Goal: Information Seeking & Learning: Learn about a topic

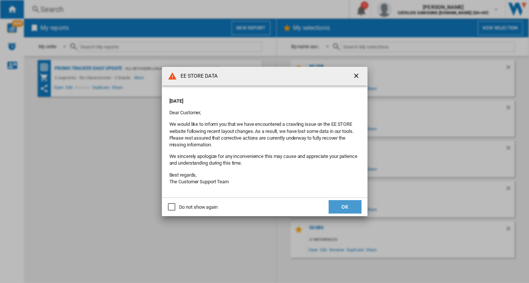
click at [342, 205] on button "OK" at bounding box center [345, 206] width 33 height 13
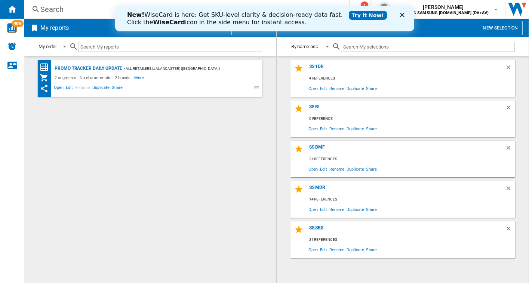
click at [322, 229] on div "SS SBS" at bounding box center [406, 230] width 198 height 10
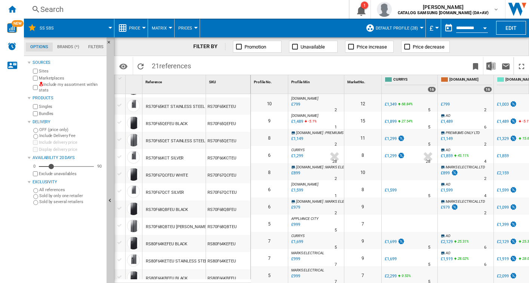
scroll to position [112, 0]
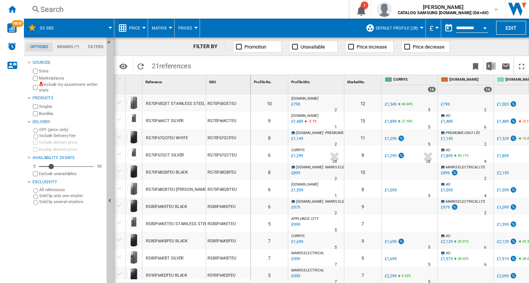
click at [173, 120] on div "RS70F66KCT SILVER" at bounding box center [165, 121] width 38 height 17
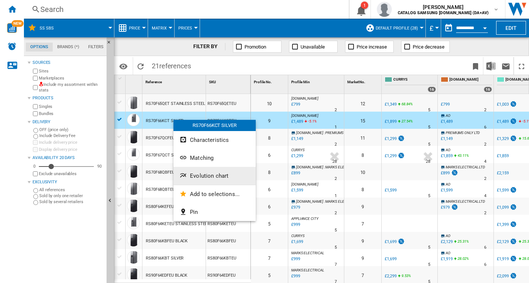
click at [202, 171] on button "Evolution chart" at bounding box center [214, 176] width 82 height 18
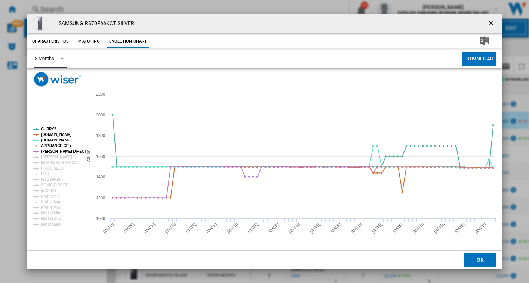
click at [54, 58] on md-select-value "3 Months" at bounding box center [50, 59] width 33 height 18
click at [49, 78] on div "6 Months" at bounding box center [43, 77] width 19 height 7
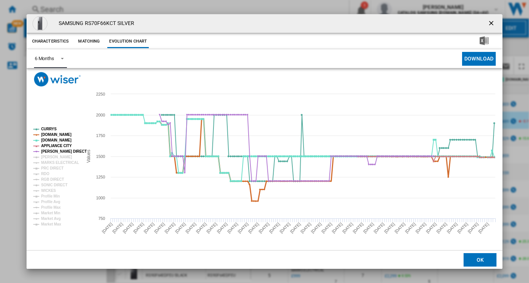
click at [48, 135] on tspan "[DOMAIN_NAME]" at bounding box center [56, 135] width 30 height 4
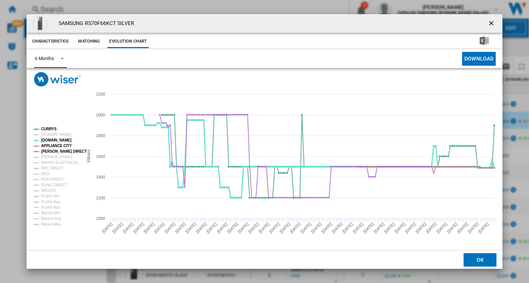
click at [48, 139] on tspan "[DOMAIN_NAME]" at bounding box center [56, 140] width 30 height 4
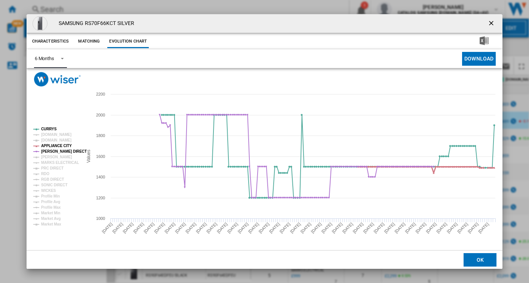
click at [48, 144] on tspan "APPLIANCE CITY" at bounding box center [56, 146] width 31 height 4
click at [50, 150] on tspan "[PERSON_NAME] DIRECT" at bounding box center [64, 152] width 46 height 4
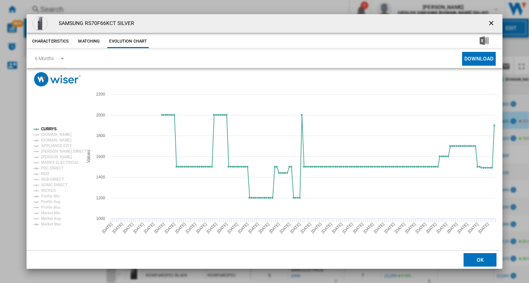
click at [490, 24] on ng-md-icon "getI18NText('BUTTONS.CLOSE_DIALOG')" at bounding box center [491, 23] width 9 height 9
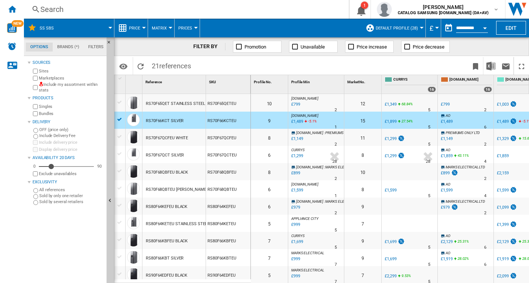
click at [54, 9] on div "Search" at bounding box center [184, 9] width 289 height 10
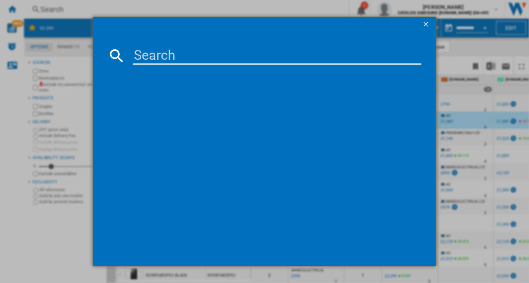
click at [162, 52] on input at bounding box center [277, 56] width 289 height 18
paste input "GSLE81EPBC"
type input "GSLE81EPBC"
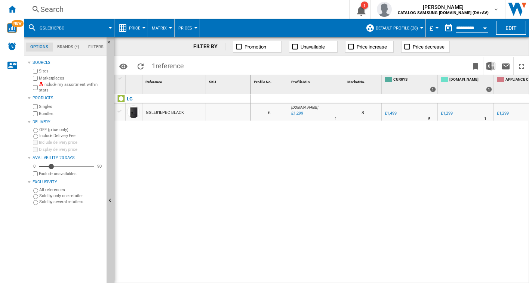
click at [168, 113] on div "GSLE81EPBC BLACK" at bounding box center [165, 112] width 38 height 17
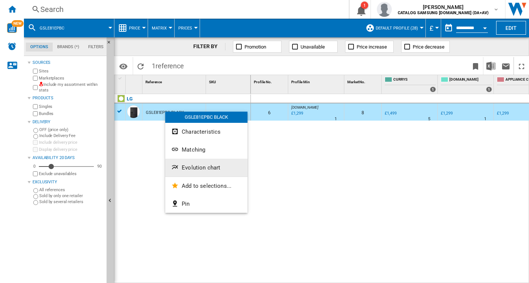
click at [200, 166] on span "Evolution chart" at bounding box center [201, 167] width 38 height 7
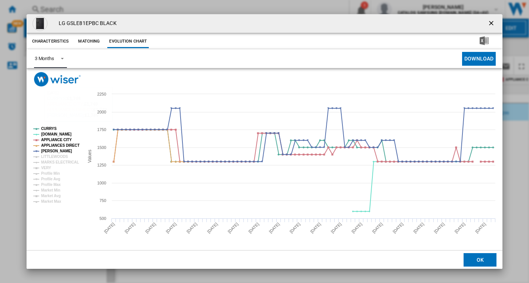
click at [47, 57] on div "3 Months" at bounding box center [44, 59] width 19 height 6
click at [55, 77] on md-option "6 Months" at bounding box center [53, 77] width 51 height 18
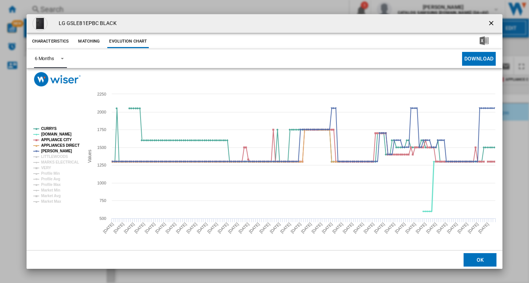
click at [48, 135] on tspan "[DOMAIN_NAME]" at bounding box center [56, 134] width 30 height 4
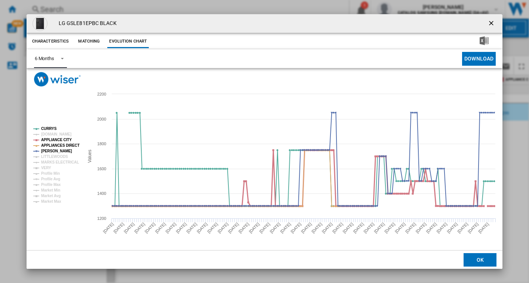
click at [49, 140] on tspan "APPLIANCE CITY" at bounding box center [56, 140] width 31 height 4
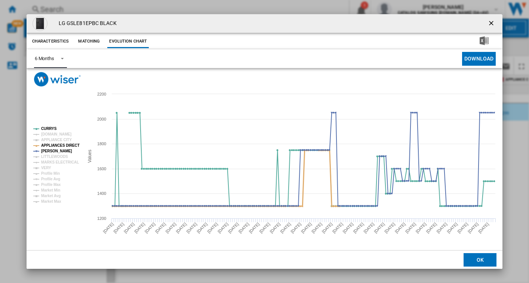
click at [50, 144] on tspan "APPLIANCES DIRECT" at bounding box center [60, 146] width 38 height 4
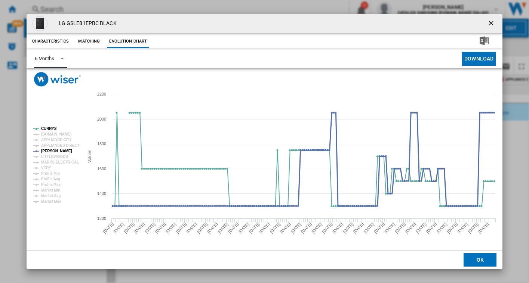
click at [50, 151] on tspan "[PERSON_NAME]" at bounding box center [56, 151] width 31 height 4
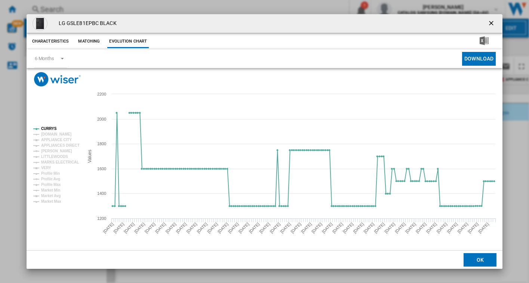
click at [488, 23] on ng-md-icon "getI18NText('BUTTONS.CLOSE_DIALOG')" at bounding box center [491, 23] width 9 height 9
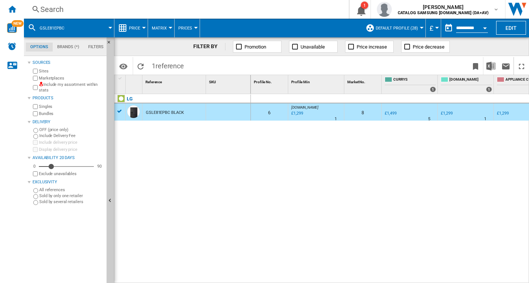
click at [480, 25] on button "Open calendar" at bounding box center [484, 26] width 13 height 13
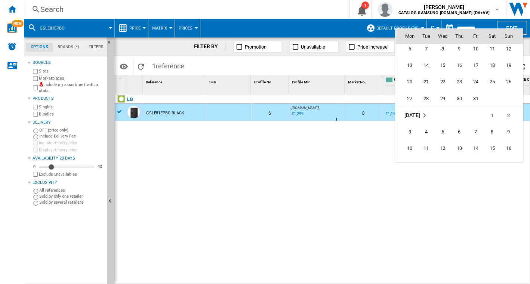
scroll to position [2706, 0]
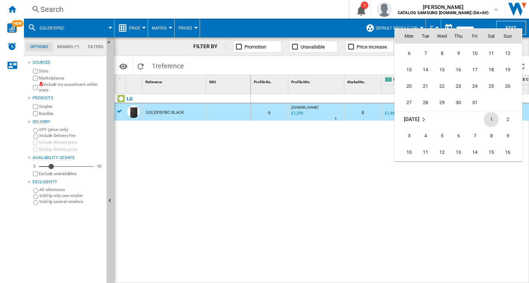
click at [493, 117] on span "1" at bounding box center [491, 119] width 15 height 15
type input "**********"
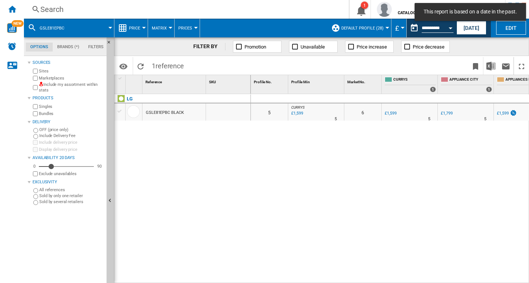
click at [164, 113] on div "GSLE81EPBC BLACK" at bounding box center [165, 112] width 38 height 17
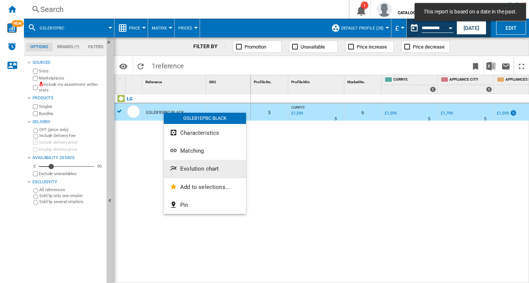
click at [195, 167] on span "Evolution chart" at bounding box center [199, 169] width 38 height 7
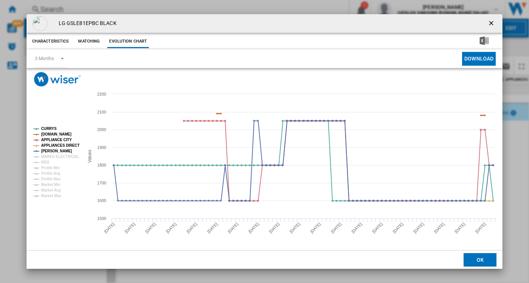
click at [41, 134] on tspan "[DOMAIN_NAME]" at bounding box center [56, 134] width 30 height 4
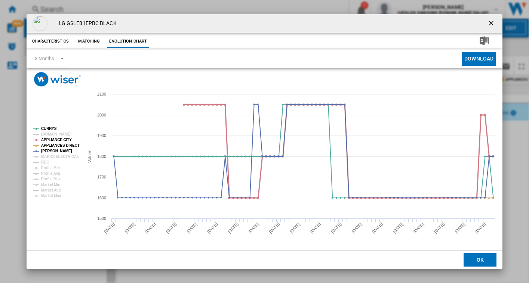
click at [46, 142] on tspan "APPLIANCE CITY" at bounding box center [56, 140] width 31 height 4
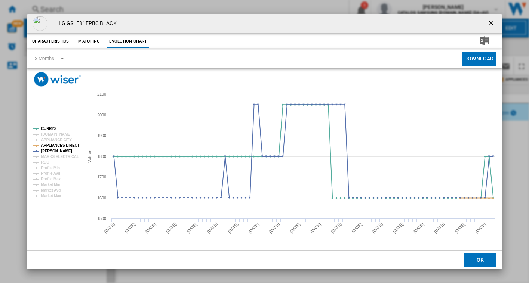
click at [49, 144] on tspan "APPLIANCES DIRECT" at bounding box center [60, 146] width 38 height 4
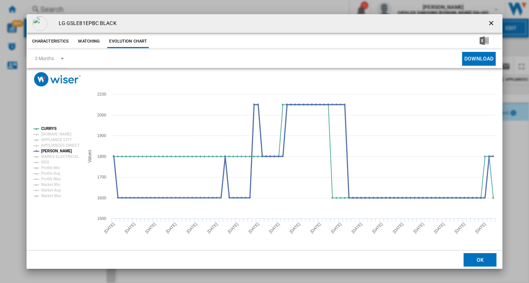
click at [49, 150] on tspan "[PERSON_NAME]" at bounding box center [56, 151] width 31 height 4
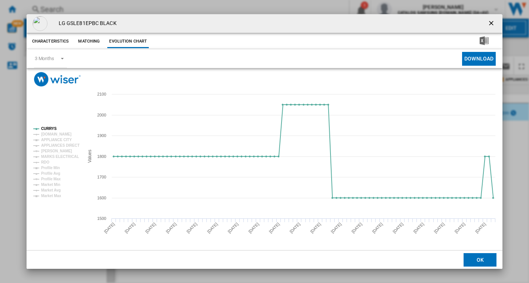
click at [491, 22] on ng-md-icon "getI18NText('BUTTONS.CLOSE_DIALOG')" at bounding box center [491, 23] width 9 height 9
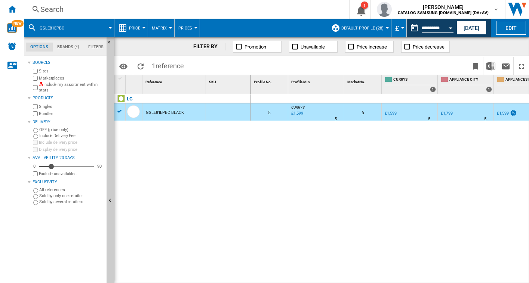
click at [133, 13] on div "Search" at bounding box center [184, 9] width 289 height 10
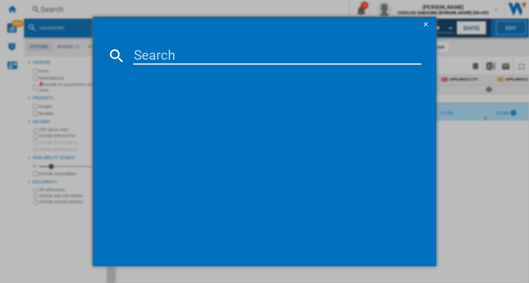
click at [157, 49] on input at bounding box center [277, 56] width 289 height 18
type input "GSLC40PYPE"
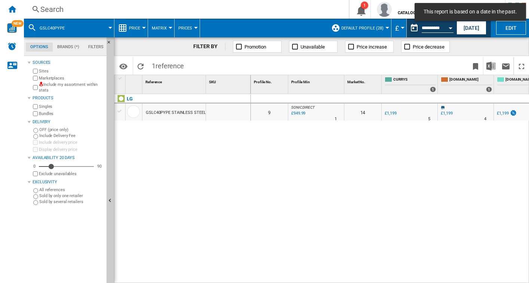
click at [168, 111] on div "GSLC40PYPE STAINLESS STEEL" at bounding box center [176, 112] width 60 height 17
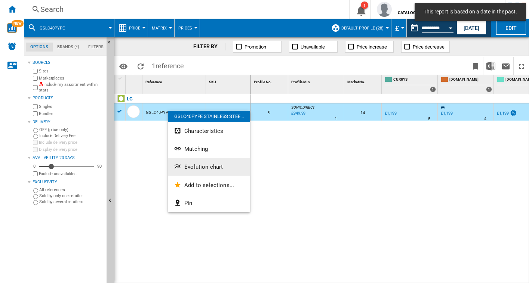
click at [191, 166] on span "Evolution chart" at bounding box center [203, 167] width 38 height 7
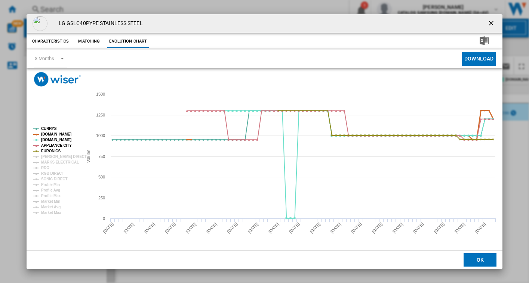
click at [45, 135] on tspan "[DOMAIN_NAME]" at bounding box center [56, 134] width 30 height 4
click at [47, 140] on tspan "[DOMAIN_NAME]" at bounding box center [56, 140] width 30 height 4
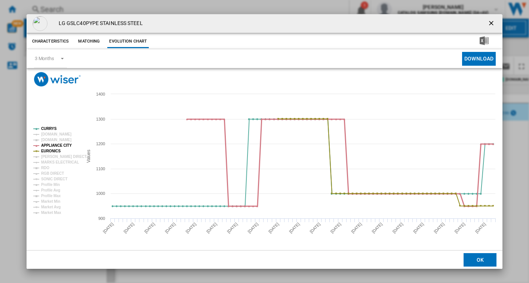
click at [50, 145] on tspan "APPLIANCE CITY" at bounding box center [56, 146] width 31 height 4
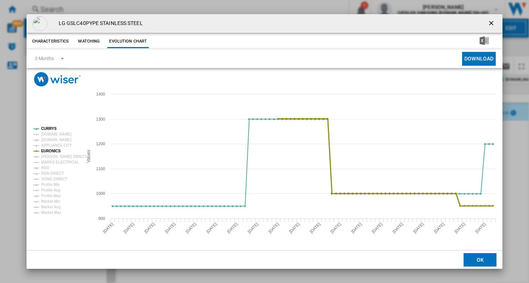
click at [49, 152] on tspan "EURONICS" at bounding box center [50, 151] width 19 height 4
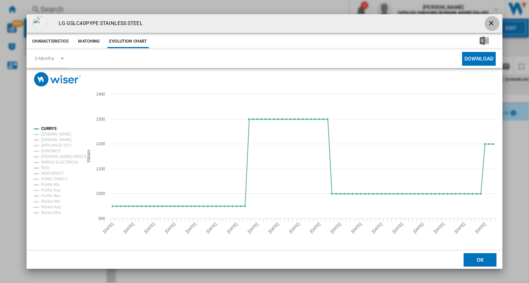
click at [487, 21] on button "Product popup" at bounding box center [491, 23] width 15 height 15
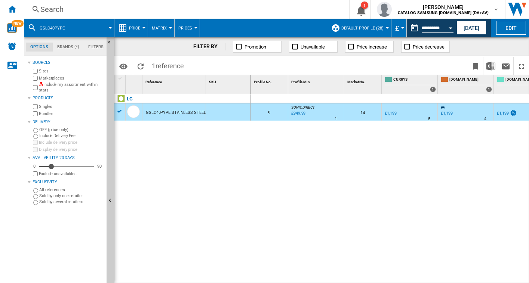
click at [97, 10] on div "Search" at bounding box center [184, 9] width 289 height 10
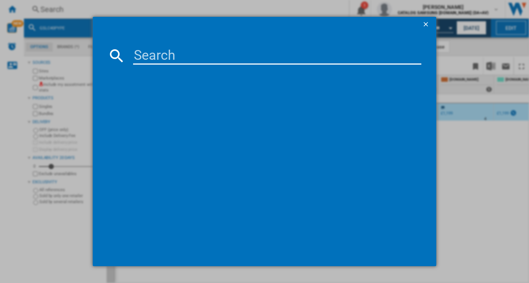
click at [155, 54] on input at bounding box center [277, 56] width 289 height 18
type input "KGN392LDFG"
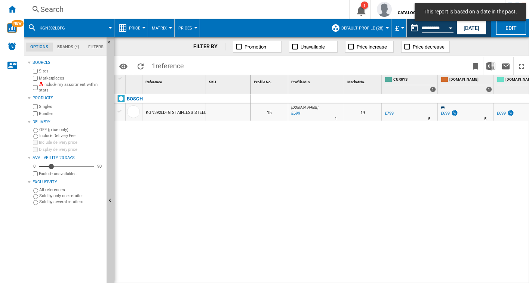
click at [187, 115] on div "KGN392LDFG STAINLESS STEEL" at bounding box center [176, 112] width 60 height 17
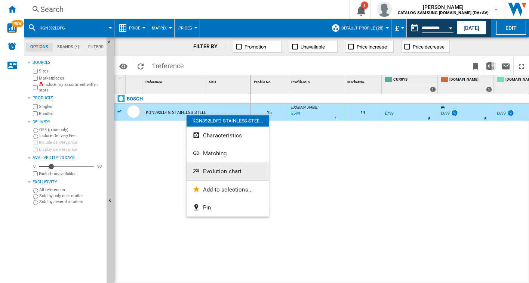
click at [211, 171] on span "Evolution chart" at bounding box center [222, 171] width 38 height 7
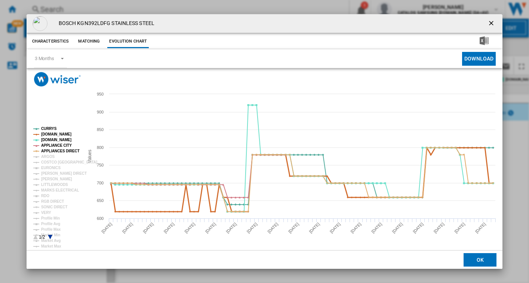
click at [45, 135] on tspan "[DOMAIN_NAME]" at bounding box center [56, 134] width 30 height 4
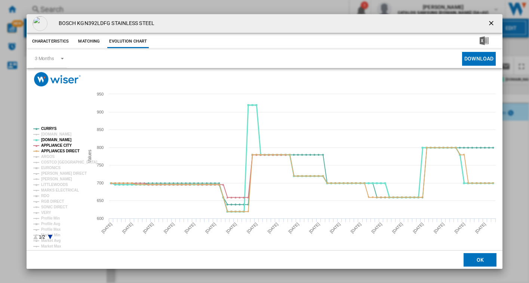
click at [44, 140] on tspan "[DOMAIN_NAME]" at bounding box center [56, 140] width 30 height 4
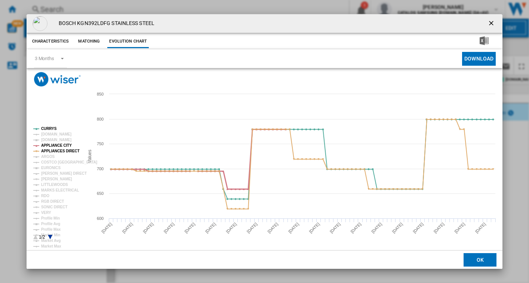
click at [46, 144] on tspan "APPLIANCE CITY" at bounding box center [56, 146] width 31 height 4
click at [46, 150] on tspan "APPLIANCES DIRECT" at bounding box center [60, 151] width 38 height 4
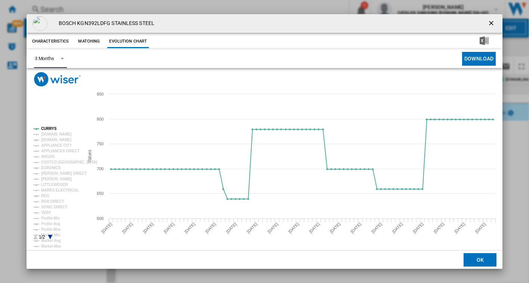
click at [56, 59] on span "Product popup" at bounding box center [60, 58] width 9 height 7
click at [455, 132] on md-backdrop at bounding box center [264, 141] width 529 height 283
click at [494, 23] on ng-md-icon "getI18NText('BUTTONS.CLOSE_DIALOG')" at bounding box center [491, 23] width 9 height 9
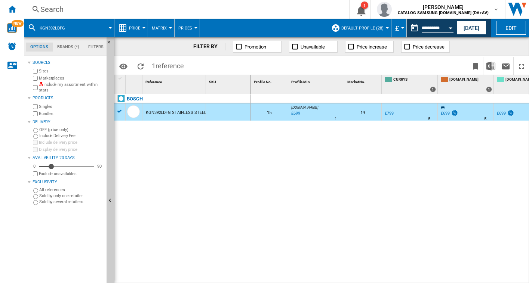
click at [65, 6] on div "Search" at bounding box center [184, 9] width 289 height 10
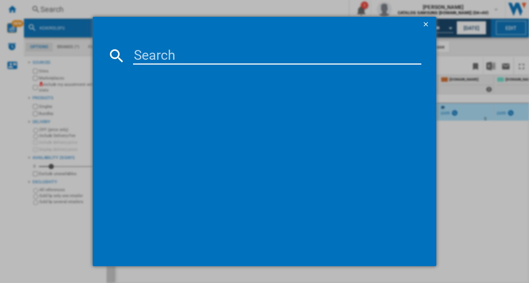
click at [145, 49] on input at bounding box center [277, 56] width 289 height 18
type input "RF50C532EB1"
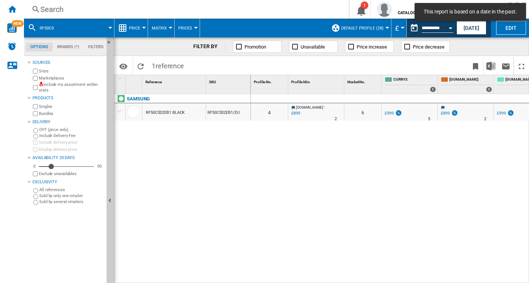
click at [176, 115] on div "RF50C532EB1 BLACK" at bounding box center [165, 112] width 39 height 17
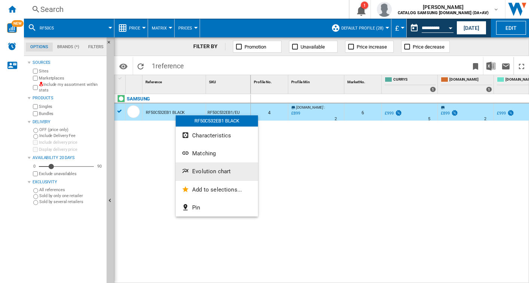
click at [193, 170] on span "Evolution chart" at bounding box center [211, 171] width 38 height 7
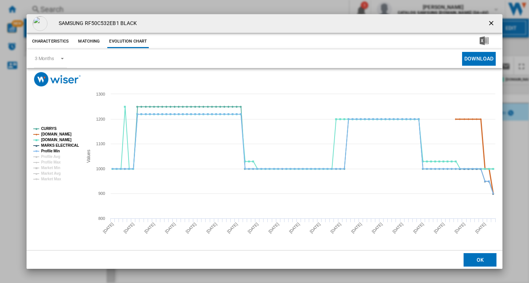
click at [49, 134] on tspan "[DOMAIN_NAME]" at bounding box center [56, 134] width 30 height 4
click at [49, 138] on tspan "[DOMAIN_NAME]" at bounding box center [56, 140] width 30 height 4
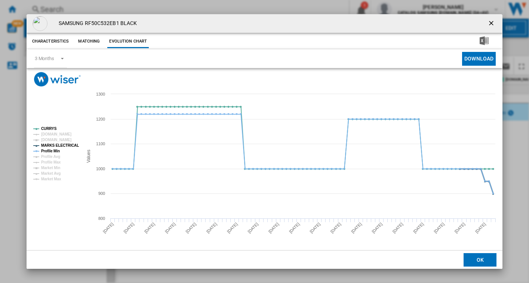
click at [50, 145] on tspan "MARKS ELECTRICAL" at bounding box center [60, 146] width 38 height 4
click at [49, 150] on tspan "Profile Min" at bounding box center [50, 151] width 19 height 4
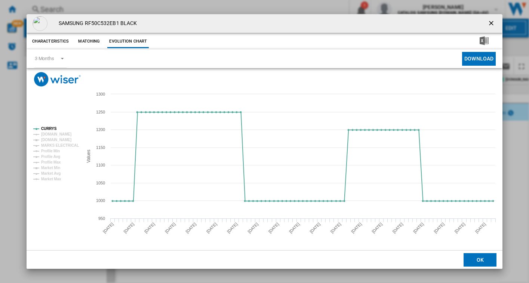
click at [489, 23] on ng-md-icon "getI18NText('BUTTONS.CLOSE_DIALOG')" at bounding box center [491, 23] width 9 height 9
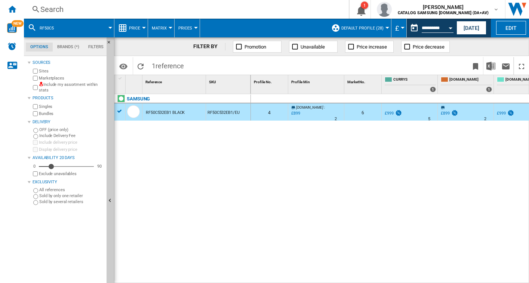
click at [55, 7] on div "Search" at bounding box center [184, 9] width 289 height 10
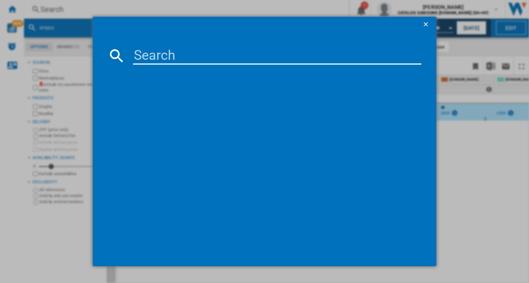
click at [158, 52] on input at bounding box center [277, 56] width 289 height 18
type input "RB34C632ESA"
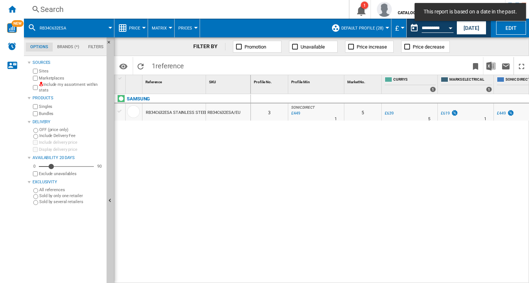
click at [177, 111] on div "RB34C632ESA STAINLESS STEEL" at bounding box center [176, 112] width 61 height 17
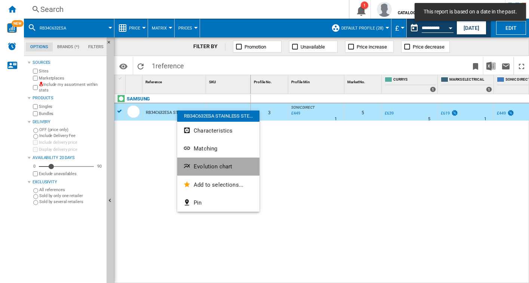
click at [215, 169] on span "Evolution chart" at bounding box center [213, 166] width 38 height 7
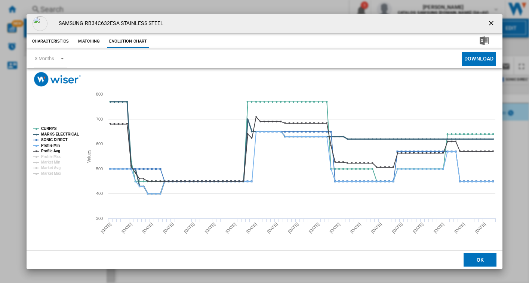
click at [55, 135] on tspan "MARKS ELECTRICAL" at bounding box center [60, 134] width 38 height 4
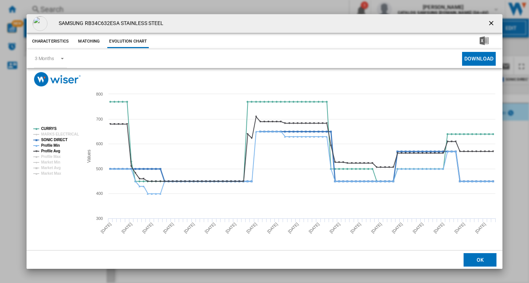
click at [53, 141] on tspan "SONIC DIRECT" at bounding box center [54, 140] width 26 height 4
click at [54, 144] on tspan "Profile Min" at bounding box center [50, 146] width 19 height 4
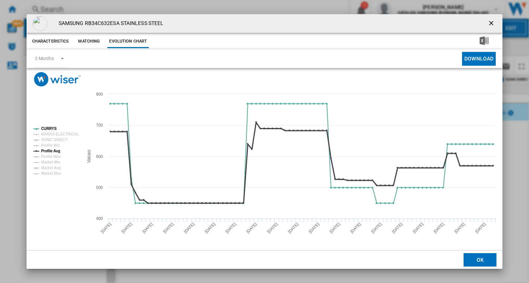
click at [54, 151] on tspan "Profile Avg" at bounding box center [50, 151] width 19 height 4
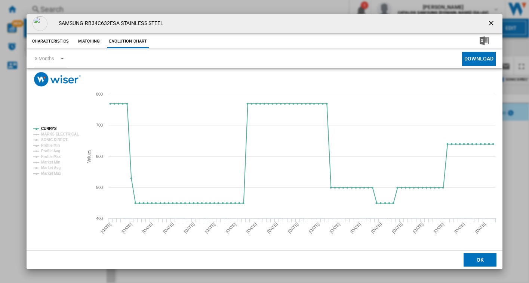
click at [490, 26] on ng-md-icon "getI18NText('BUTTONS.CLOSE_DIALOG')" at bounding box center [491, 23] width 9 height 9
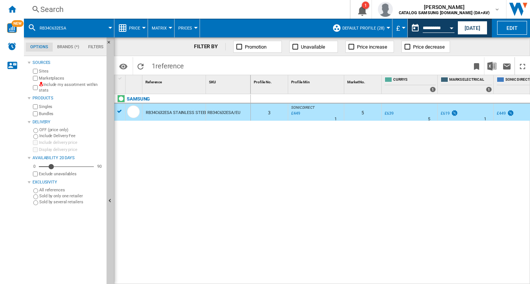
click at [67, 9] on div "Search" at bounding box center [185, 9] width 290 height 10
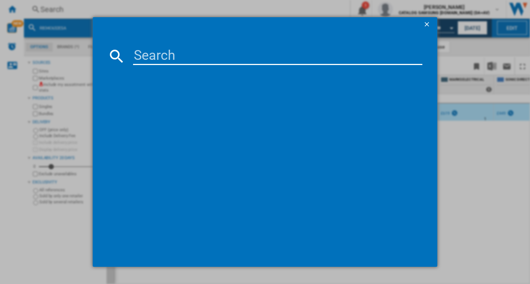
click at [182, 61] on input at bounding box center [277, 56] width 289 height 18
type input "RS70F66KCT"
